Goal: Information Seeking & Learning: Learn about a topic

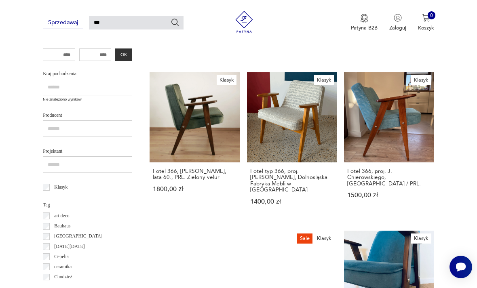
scroll to position [247, 0]
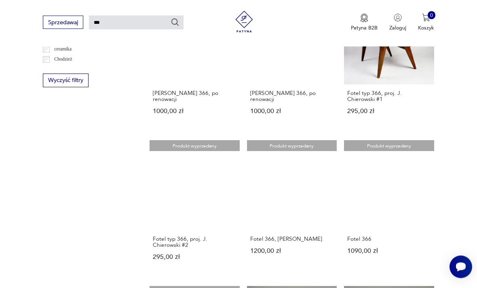
scroll to position [487, 0]
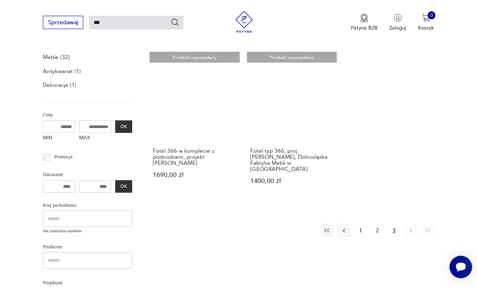
scroll to position [115, 0]
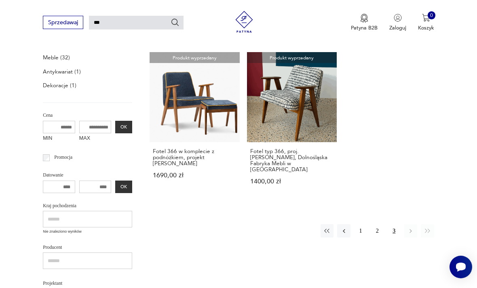
click at [359, 224] on button "1" at bounding box center [360, 230] width 13 height 13
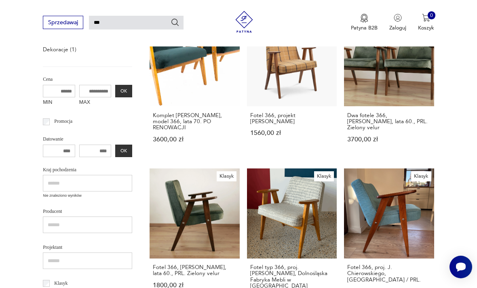
scroll to position [119, 0]
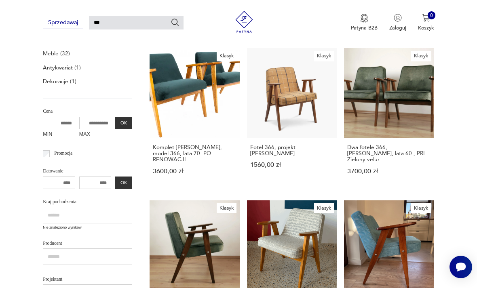
click at [247, 93] on link "Klasyk Fotel 366, projekt [PERSON_NAME] 1560,00 zł" at bounding box center [292, 118] width 90 height 141
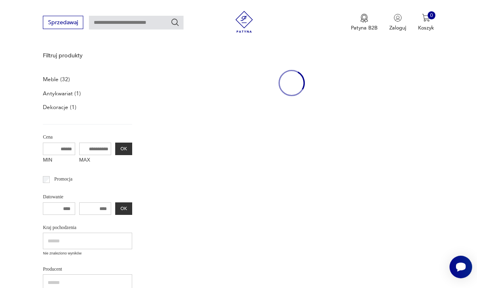
type input "***"
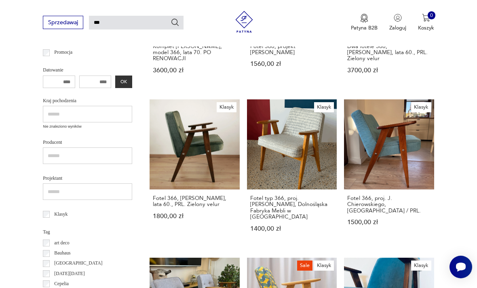
click at [247, 145] on link "Klasyk Fotel typ 366, proj. [PERSON_NAME], Dolnośląska Fabryka Mebli w [GEOGRAP…" at bounding box center [292, 172] width 90 height 147
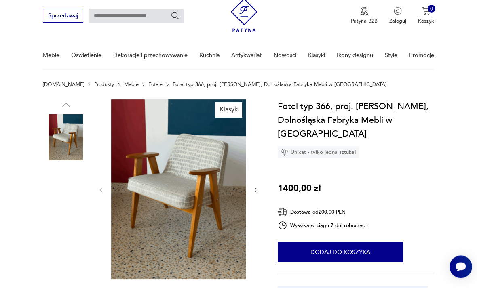
scroll to position [18, 0]
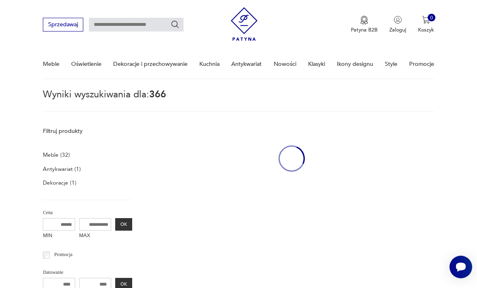
type input "***"
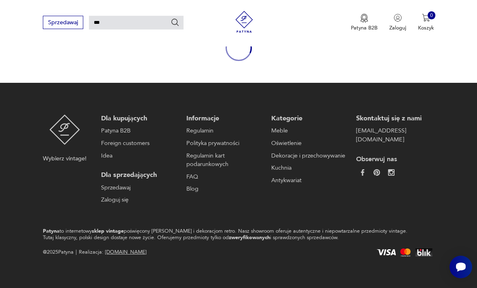
scroll to position [93, 0]
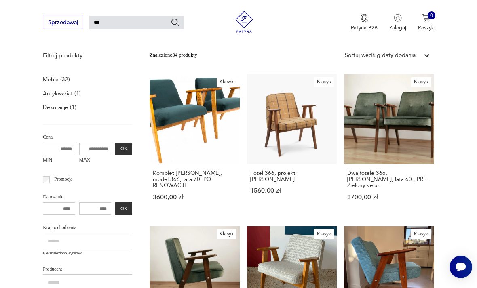
click at [256, 106] on link "Klasyk Fotel 366, projekt [PERSON_NAME] 1560,00 zł" at bounding box center [292, 144] width 90 height 141
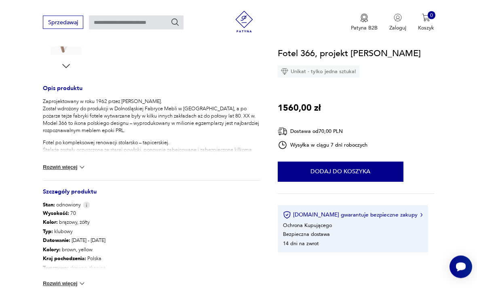
scroll to position [287, 0]
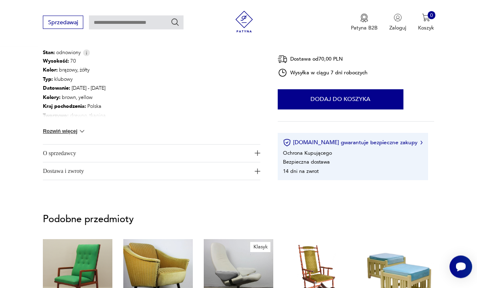
click at [60, 134] on button "Rozwiń więcej" at bounding box center [64, 132] width 43 height 8
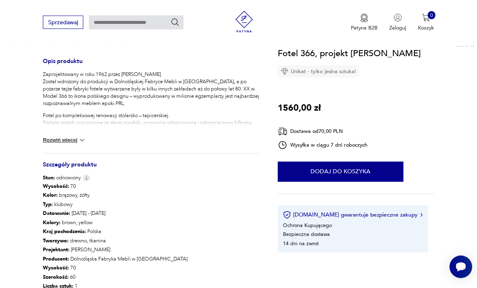
scroll to position [250, 0]
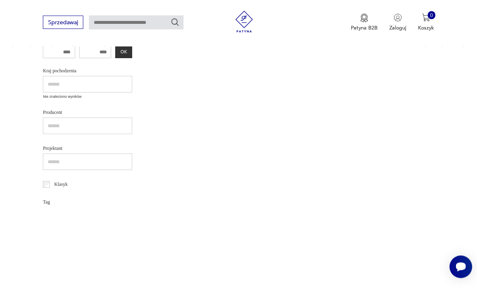
type input "***"
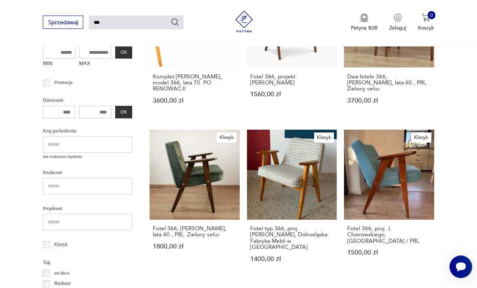
scroll to position [194, 0]
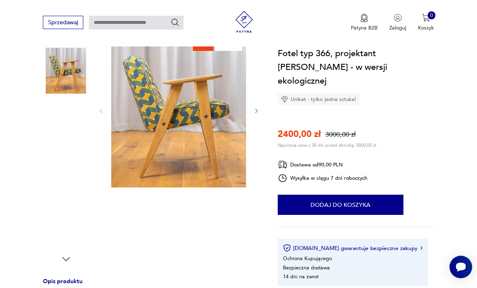
click at [55, 120] on img at bounding box center [66, 122] width 46 height 46
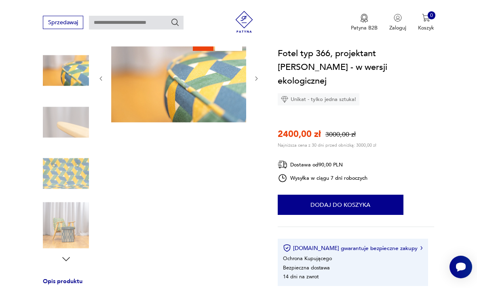
click at [55, 140] on img at bounding box center [66, 122] width 46 height 46
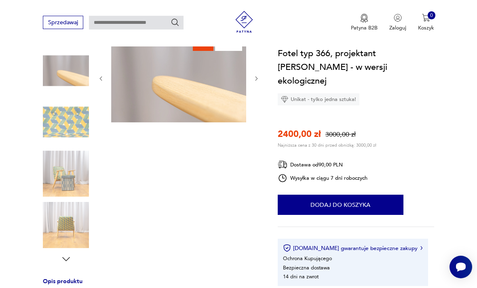
click at [61, 168] on img at bounding box center [66, 174] width 46 height 46
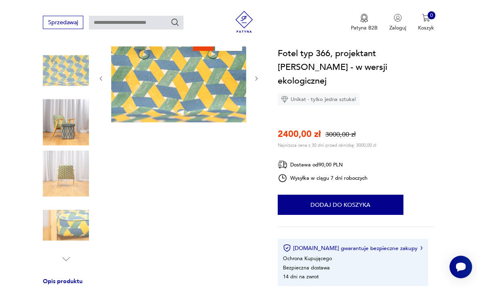
click at [55, 173] on img at bounding box center [66, 174] width 46 height 46
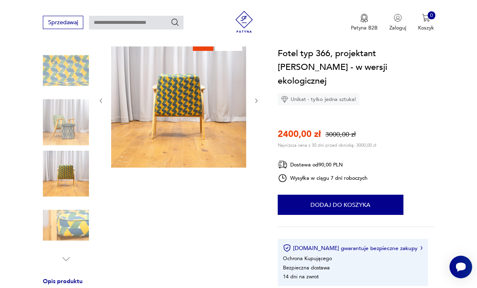
click at [56, 209] on img at bounding box center [66, 225] width 46 height 46
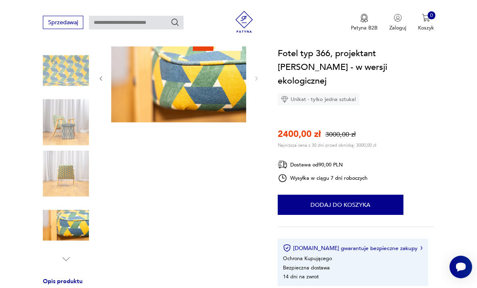
click at [53, 173] on img at bounding box center [66, 174] width 46 height 46
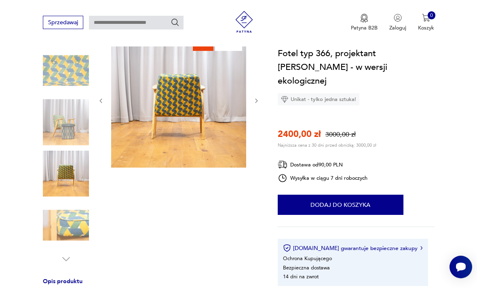
click at [55, 128] on img at bounding box center [66, 122] width 46 height 46
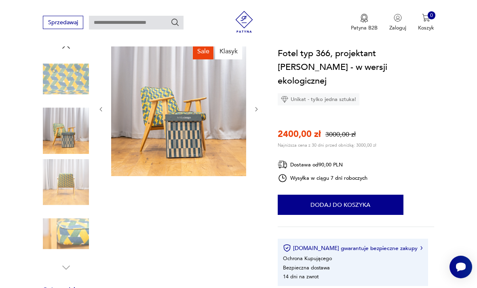
scroll to position [85, 0]
click at [218, 144] on img at bounding box center [178, 108] width 135 height 135
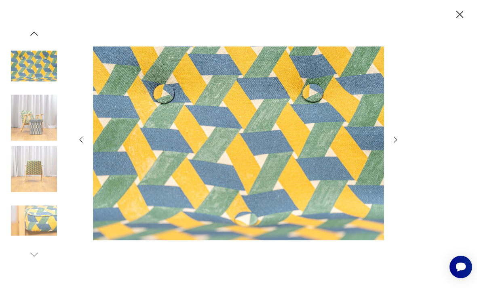
click at [32, 137] on img at bounding box center [34, 118] width 46 height 46
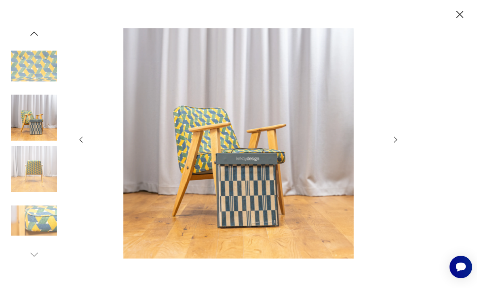
click at [459, 18] on icon "button" at bounding box center [460, 14] width 13 height 13
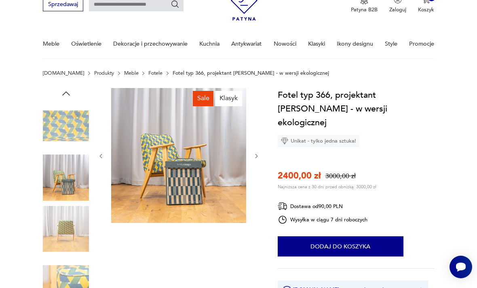
scroll to position [0, 0]
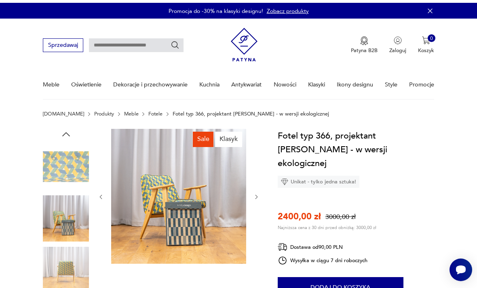
type input "***"
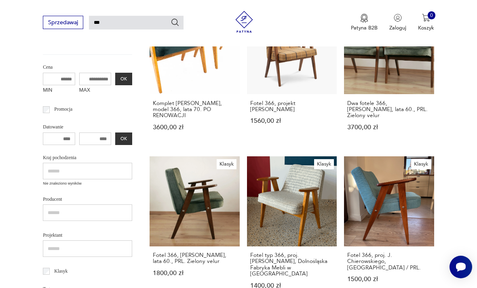
scroll to position [248, 0]
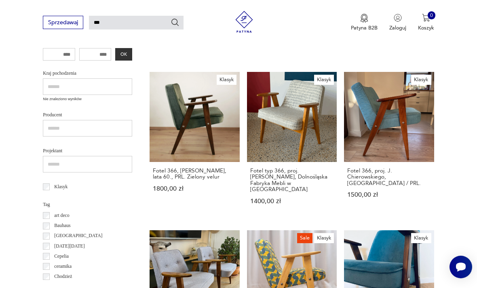
click at [247, 117] on link "Klasyk Fotel typ 366, proj. [PERSON_NAME], Dolnośląska Fabryka Mebli w [GEOGRAP…" at bounding box center [292, 145] width 90 height 147
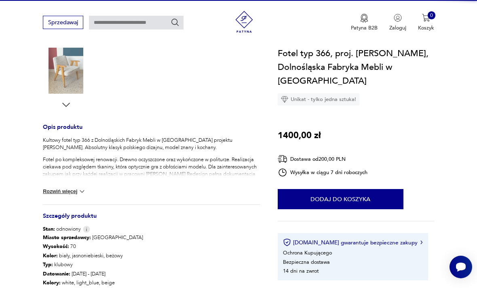
scroll to position [6, 0]
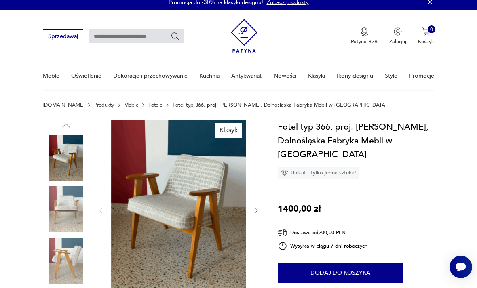
click at [64, 199] on img at bounding box center [66, 209] width 46 height 46
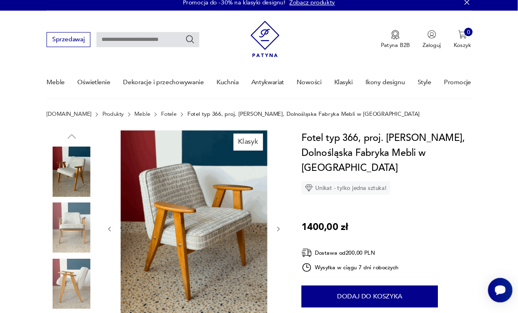
scroll to position [0, 0]
